Goal: Understand site structure: Grasp the organization and layout of the website

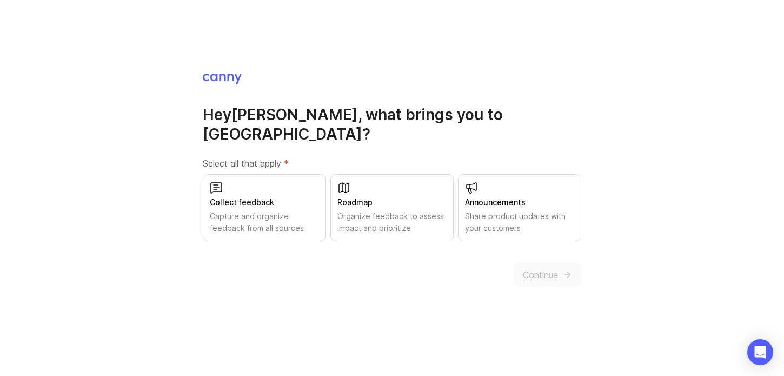
click at [347, 269] on div "Continue" at bounding box center [392, 275] width 378 height 24
click at [347, 181] on icon at bounding box center [343, 187] width 13 height 13
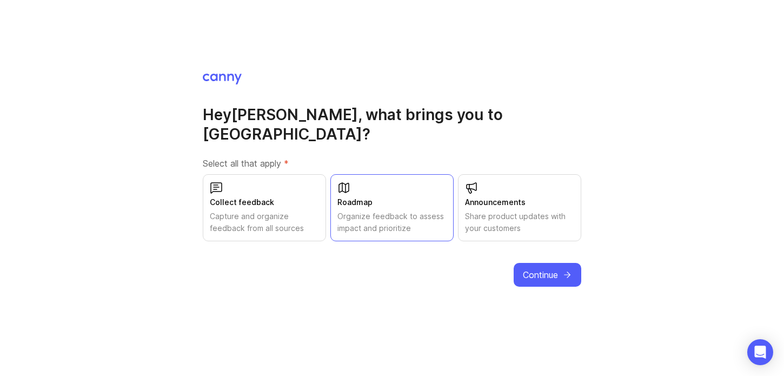
click at [546, 268] on span "Continue" at bounding box center [540, 274] width 35 height 13
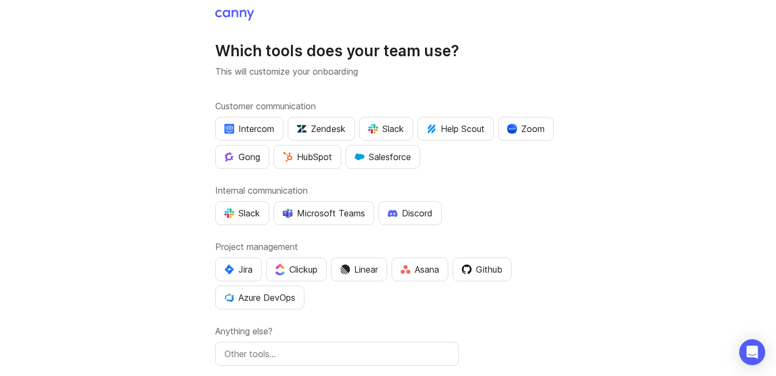
scroll to position [61, 0]
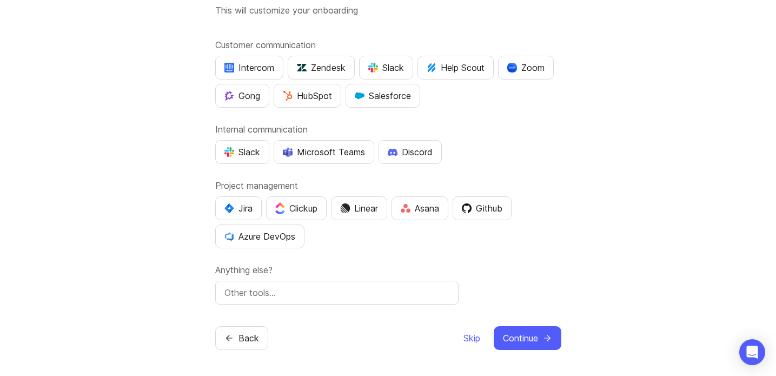
click at [467, 338] on span "Skip" at bounding box center [471, 337] width 17 height 13
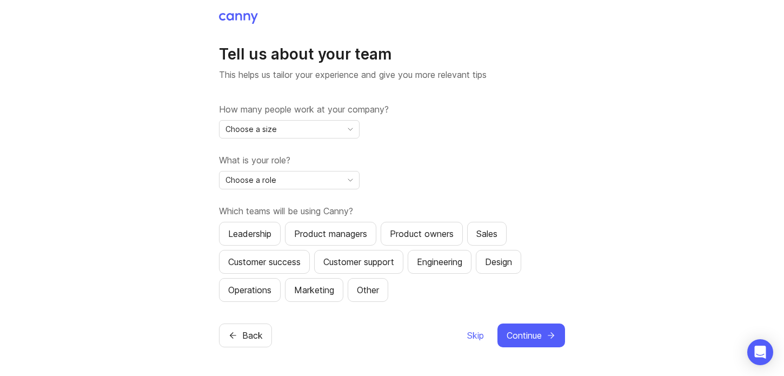
click at [329, 132] on div "Choose a size" at bounding box center [281, 129] width 122 height 17
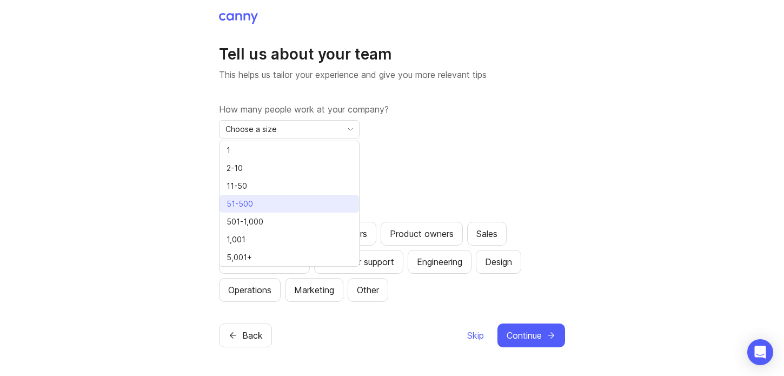
click at [340, 211] on li "51-500" at bounding box center [289, 204] width 139 height 18
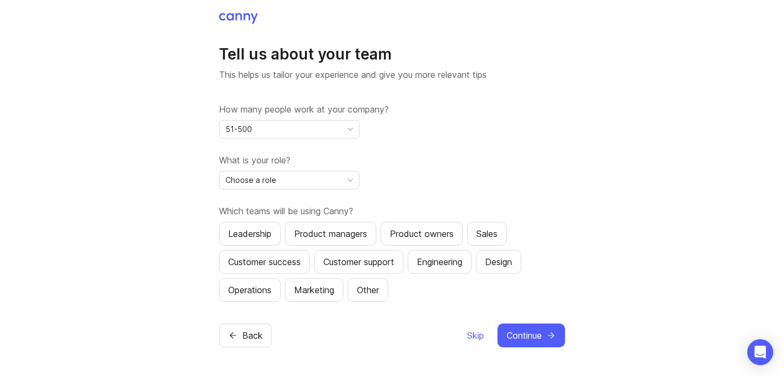
click at [342, 183] on icon "toggle icon" at bounding box center [350, 180] width 17 height 9
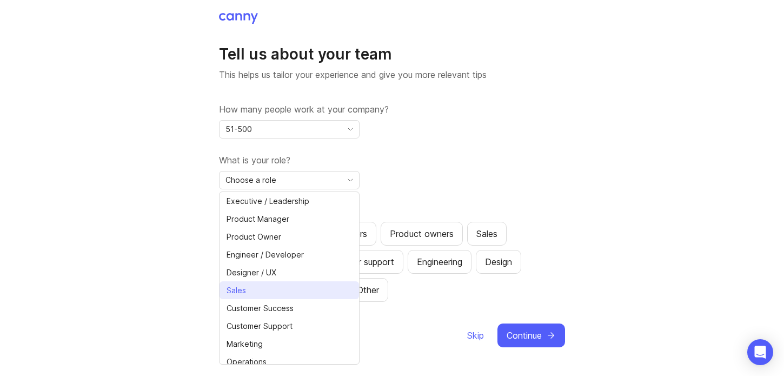
click at [311, 288] on li "Sales" at bounding box center [289, 290] width 139 height 18
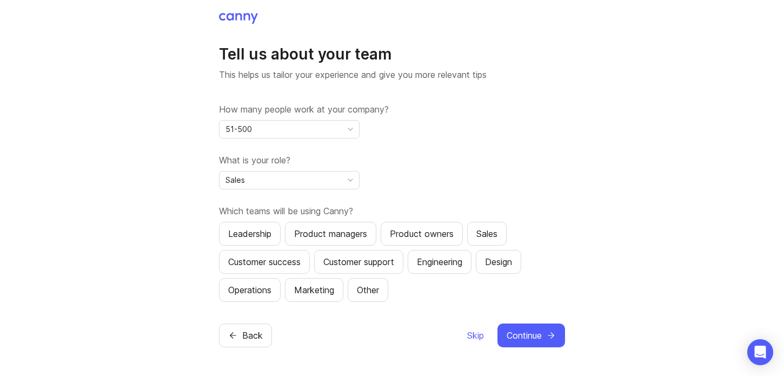
click at [474, 334] on span "Skip" at bounding box center [475, 335] width 17 height 13
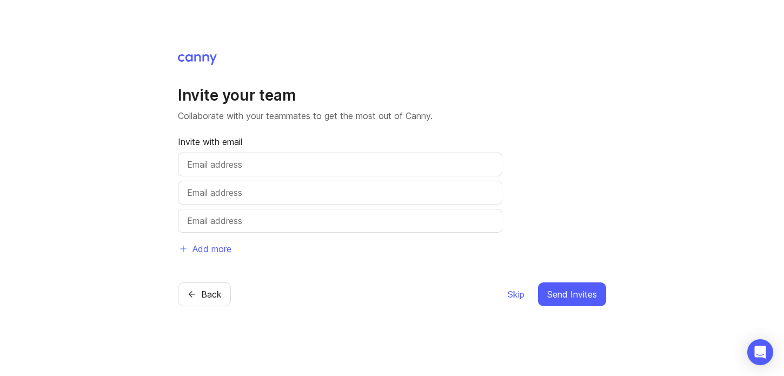
click at [513, 296] on span "Skip" at bounding box center [516, 294] width 17 height 13
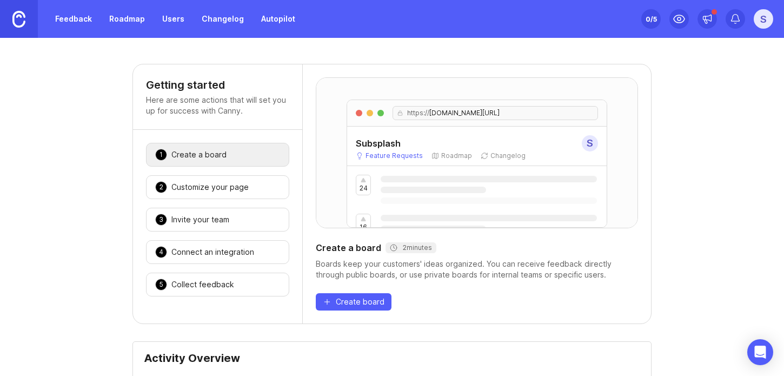
click at [122, 20] on link "Roadmap" at bounding box center [127, 18] width 49 height 19
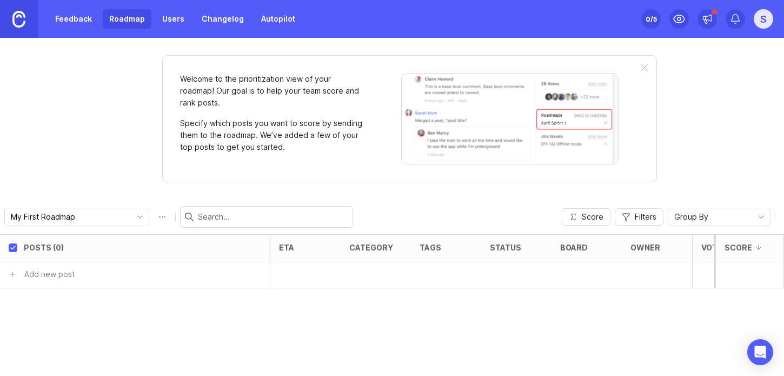
click at [72, 19] on link "Feedback" at bounding box center [74, 18] width 50 height 19
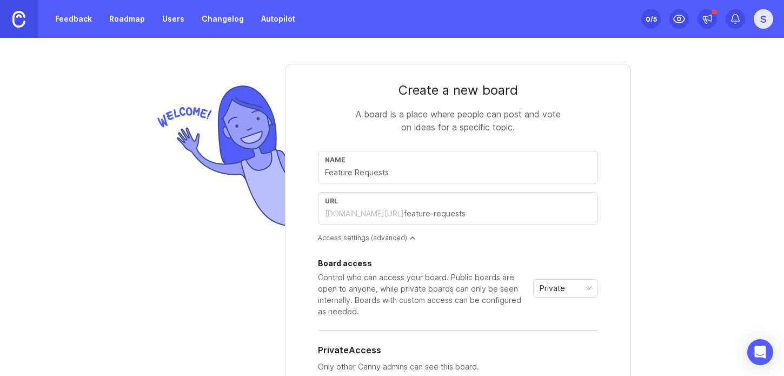
click at [122, 19] on link "Roadmap" at bounding box center [127, 18] width 49 height 19
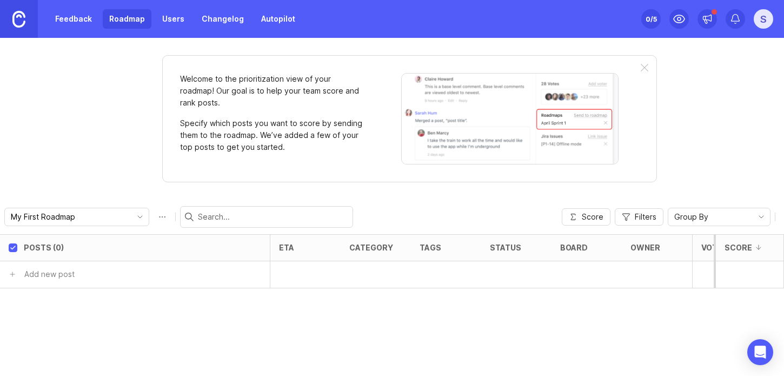
click at [131, 215] on icon "toggle icon" at bounding box center [139, 216] width 17 height 9
click at [120, 142] on div "Welcome to the prioritization view of your roadmap! Our goal is to help your te…" at bounding box center [392, 207] width 784 height 338
click at [270, 23] on link "Autopilot" at bounding box center [278, 18] width 47 height 19
